Goal: Book appointment/travel/reservation

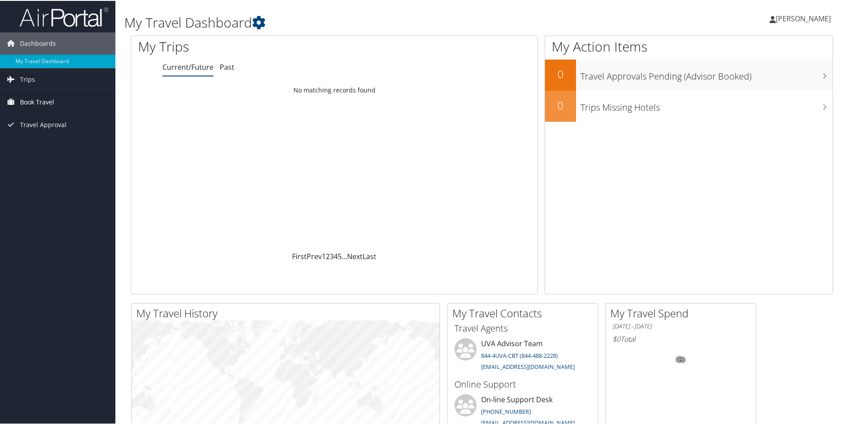
click at [42, 104] on span "Book Travel" at bounding box center [37, 101] width 34 height 22
click at [53, 148] on link "Book/Manage Online Trips" at bounding box center [57, 145] width 115 height 13
